Goal: Task Accomplishment & Management: Use online tool/utility

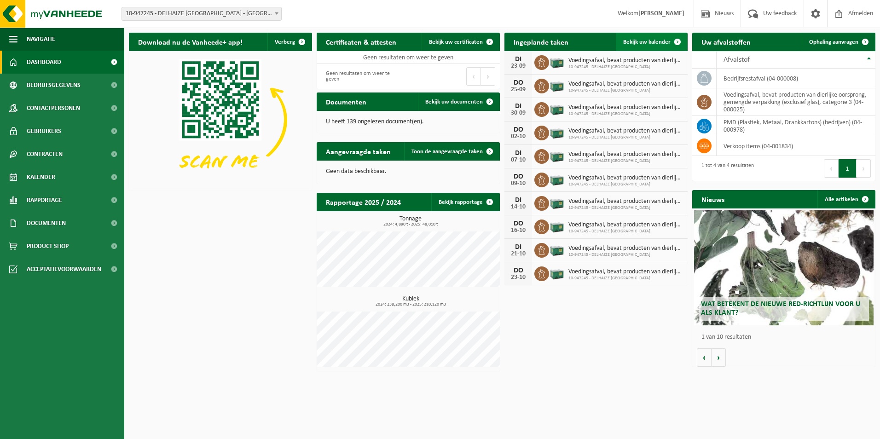
click at [659, 41] on span "Bekijk uw kalender" at bounding box center [646, 42] width 47 height 6
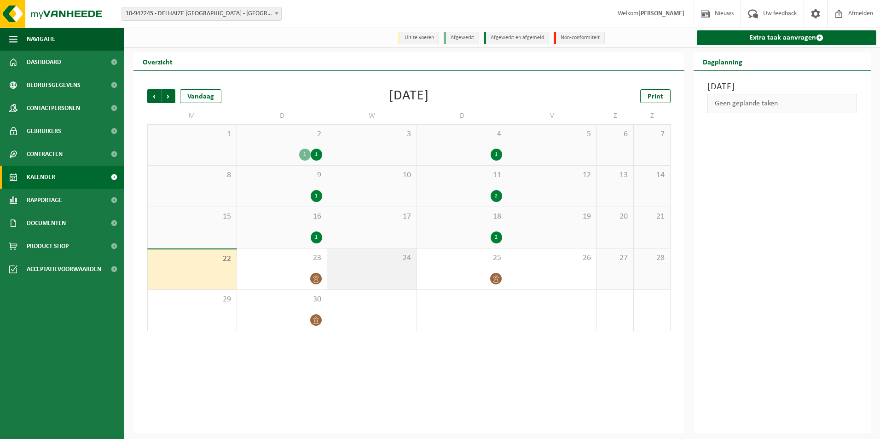
click at [381, 267] on div "24" at bounding box center [371, 268] width 89 height 41
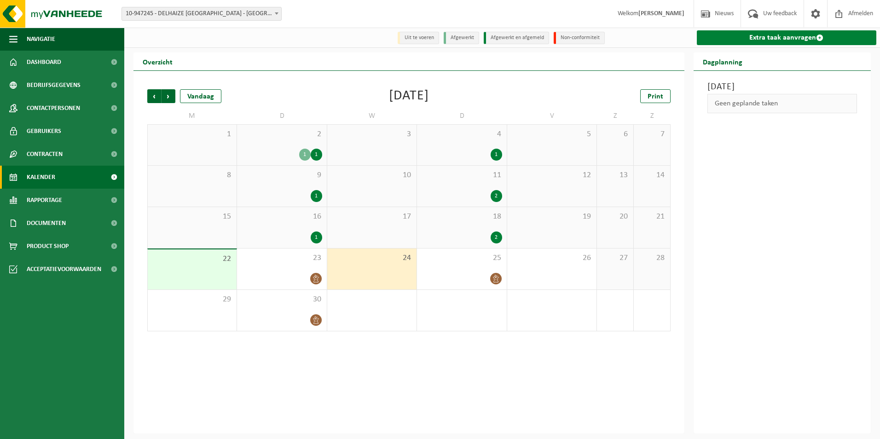
click at [773, 37] on link "Extra taak aanvragen" at bounding box center [787, 37] width 180 height 15
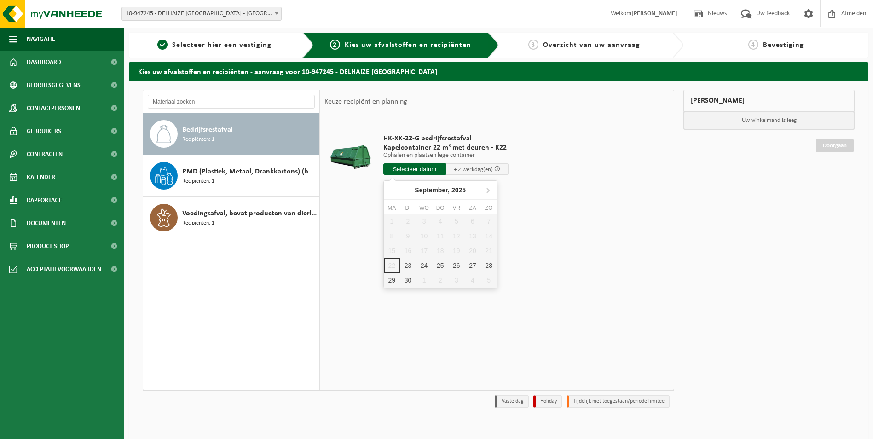
click at [424, 166] on input "text" at bounding box center [414, 169] width 63 height 12
click at [426, 268] on div "24" at bounding box center [424, 265] width 16 height 15
type input "Van 2025-09-24"
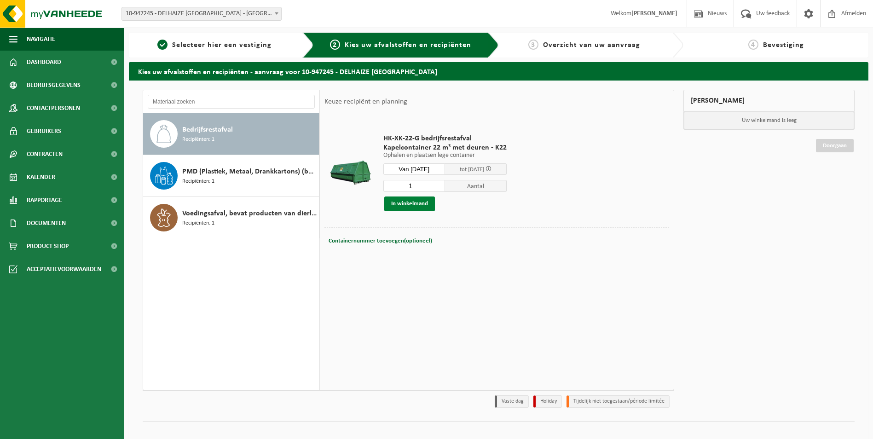
click at [426, 202] on button "In winkelmand" at bounding box center [409, 203] width 51 height 15
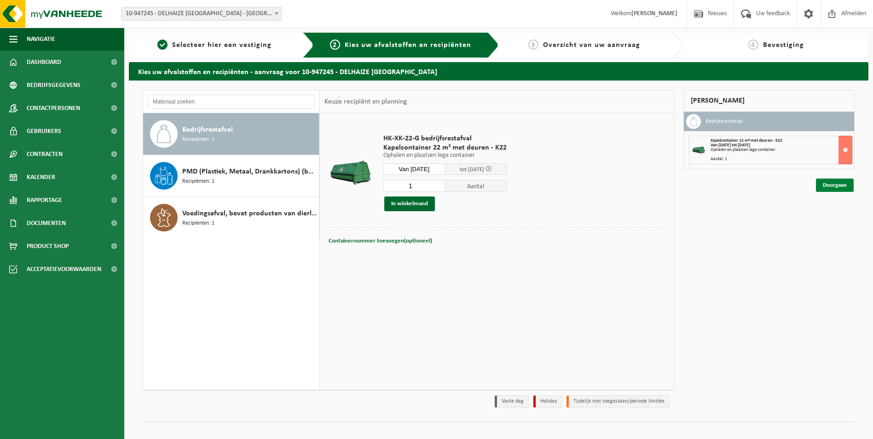
click at [822, 182] on link "Doorgaan" at bounding box center [835, 185] width 38 height 13
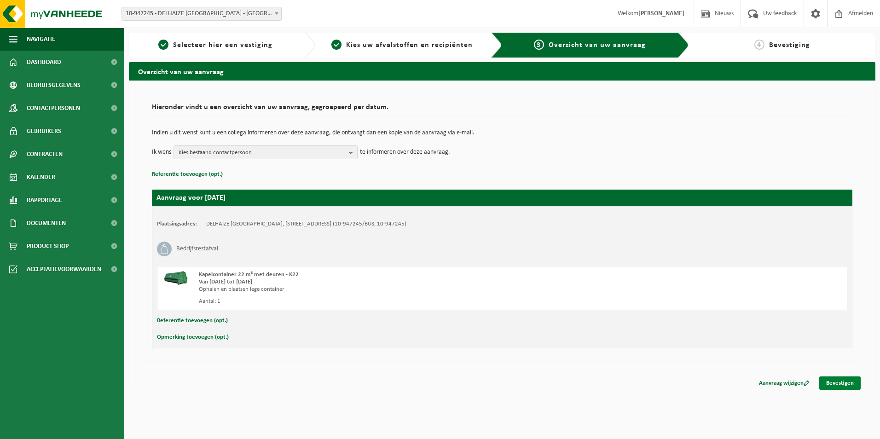
click at [831, 385] on link "Bevestigen" at bounding box center [839, 382] width 41 height 13
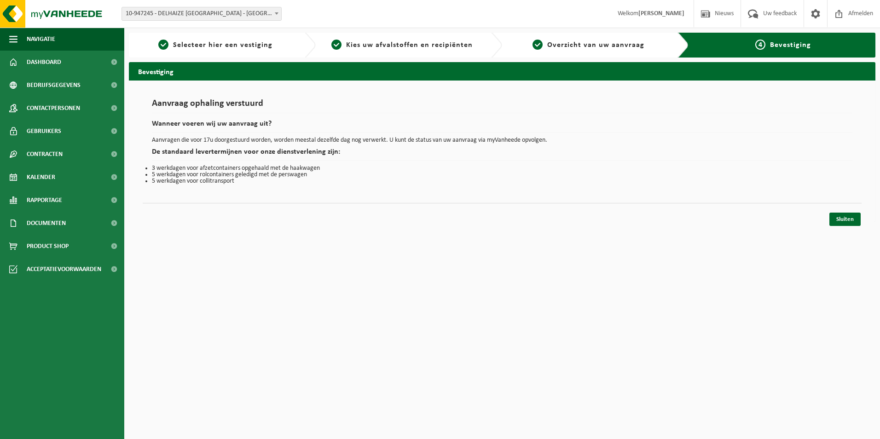
drag, startPoint x: 373, startPoint y: 297, endPoint x: 381, endPoint y: 312, distance: 16.7
click at [381, 312] on html "Vestiging: 10-947245 - DELHAIZE SINT-MICHIELS - SINT-MICHIELS 10-947245 - DELHA…" at bounding box center [440, 219] width 880 height 439
click at [838, 223] on link "Sluiten" at bounding box center [844, 219] width 31 height 13
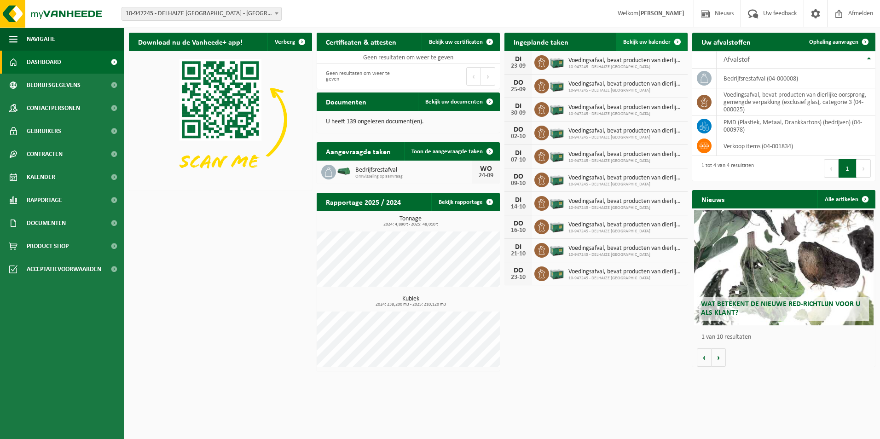
click at [662, 39] on span "Bekijk uw kalender" at bounding box center [646, 42] width 47 height 6
